Goal: Task Accomplishment & Management: Manage account settings

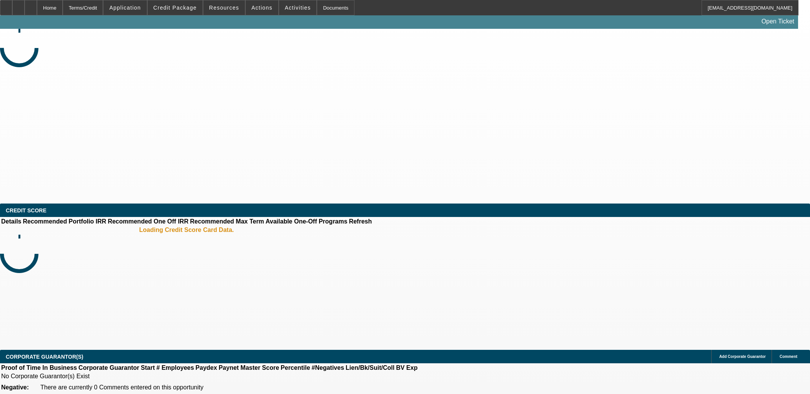
select select "0.2"
select select "2"
select select "0.1"
select select "0"
select select "2"
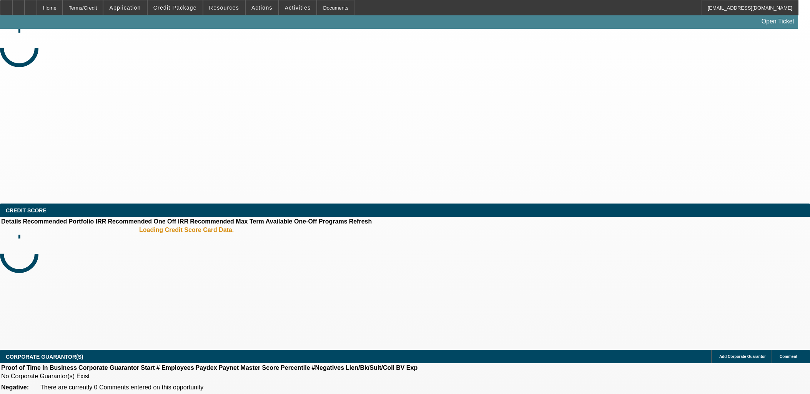
select select "0.1"
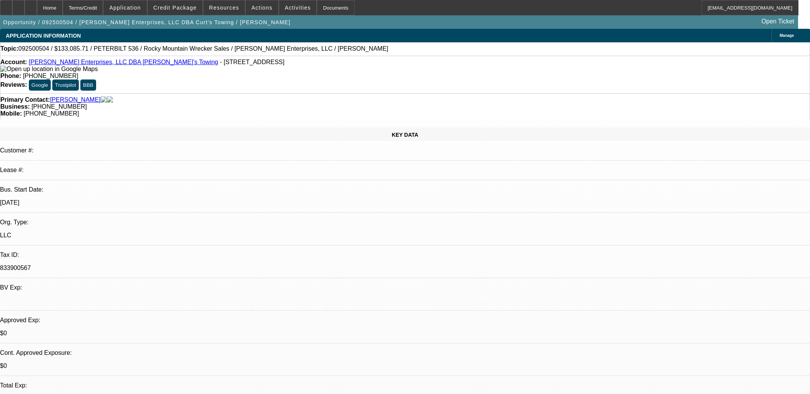
select select "1"
select select "2"
select select "4"
select select "1"
select select "2"
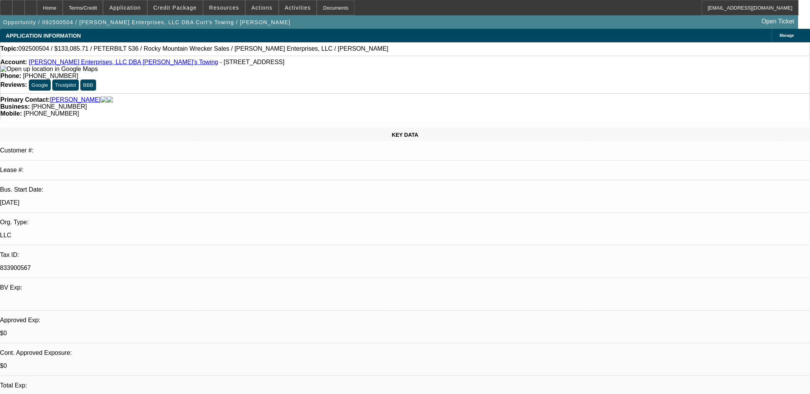
select select "4"
drag, startPoint x: 627, startPoint y: 205, endPoint x: 621, endPoint y: 195, distance: 10.9
drag, startPoint x: 621, startPoint y: 195, endPoint x: 614, endPoint y: 200, distance: 8.6
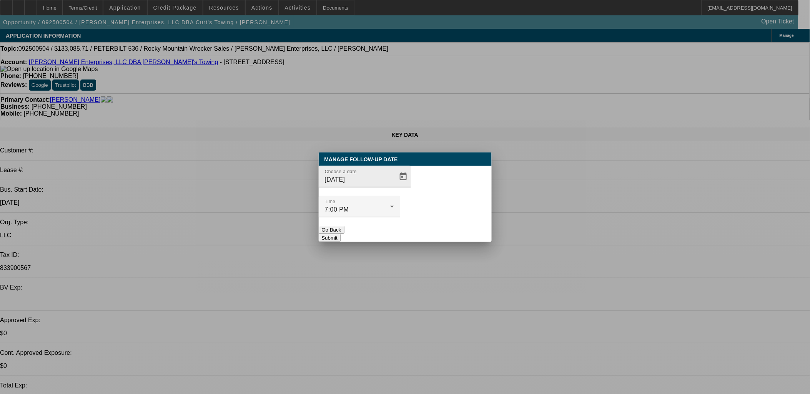
click at [394, 185] on div at bounding box center [402, 176] width 17 height 15
click at [394, 186] on span "Open calendar" at bounding box center [403, 177] width 18 height 18
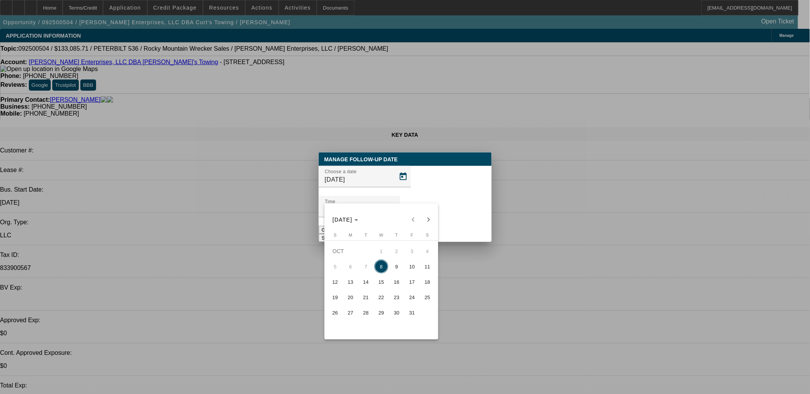
click at [386, 283] on span "15" at bounding box center [381, 282] width 14 height 14
type input "[DATE]"
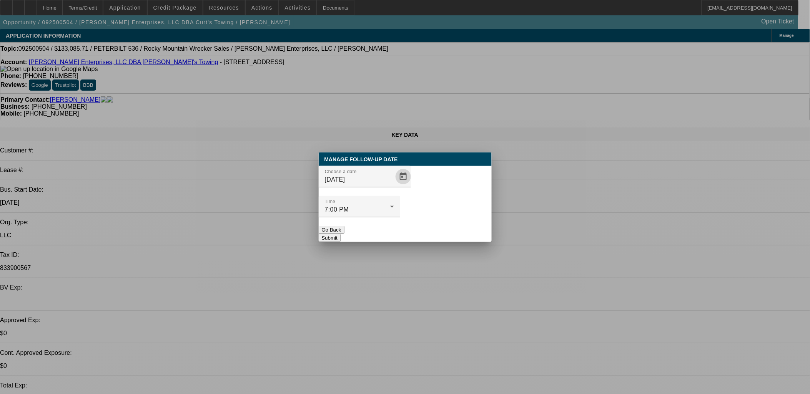
drag, startPoint x: 428, startPoint y: 217, endPoint x: 264, endPoint y: 130, distance: 185.2
click at [341, 234] on button "Submit" at bounding box center [330, 238] width 22 height 8
